Goal: Find specific page/section: Find specific page/section

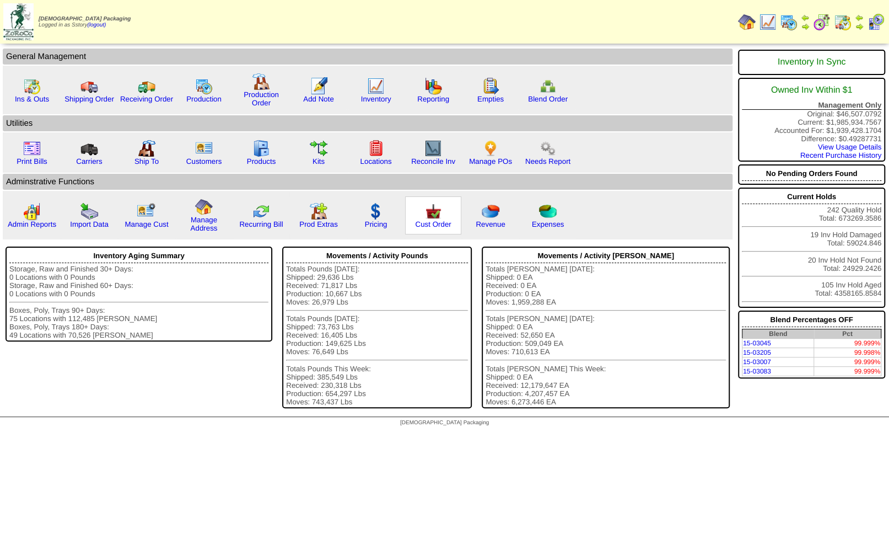
click at [432, 218] on img at bounding box center [433, 211] width 18 height 18
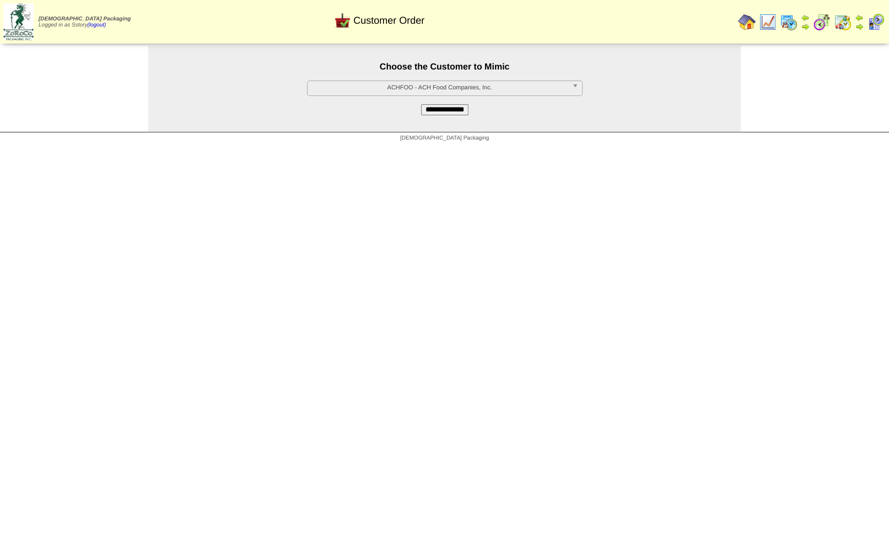
click at [418, 85] on span "ACHFOO - ACH Food Companies, Inc." at bounding box center [440, 87] width 256 height 13
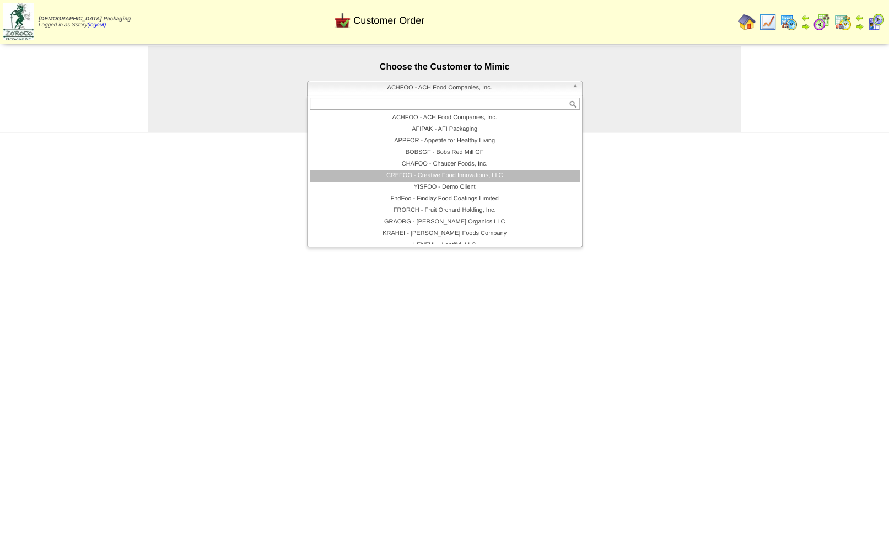
click at [432, 176] on li "CREFOO - Creative Food Innovations, LLC" at bounding box center [445, 176] width 270 height 12
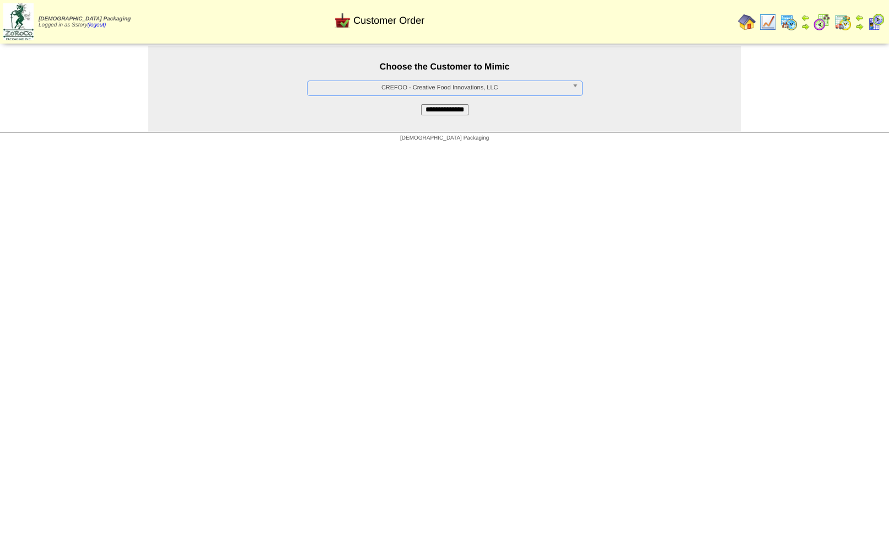
click at [445, 112] on input "**********" at bounding box center [444, 109] width 47 height 11
